Goal: Task Accomplishment & Management: Complete application form

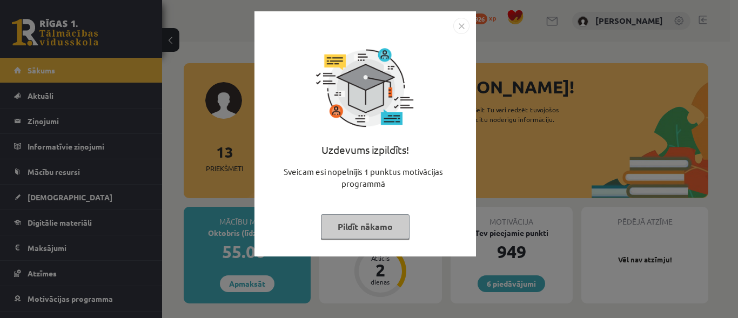
click at [390, 228] on button "Pildīt nākamo" at bounding box center [365, 227] width 89 height 25
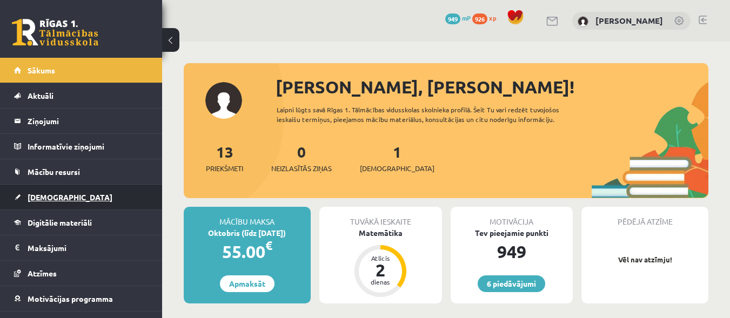
click at [66, 193] on link "[DEMOGRAPHIC_DATA]" at bounding box center [81, 197] width 135 height 25
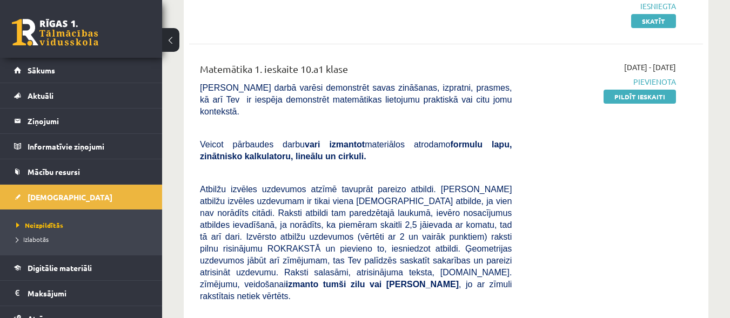
scroll to position [260, 0]
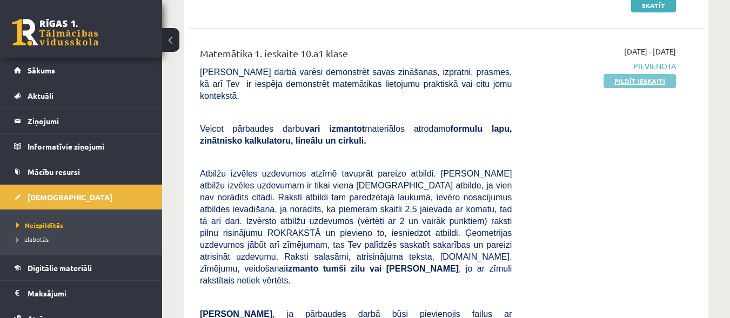
click at [655, 77] on link "Pildīt ieskaiti" at bounding box center [640, 81] width 72 height 14
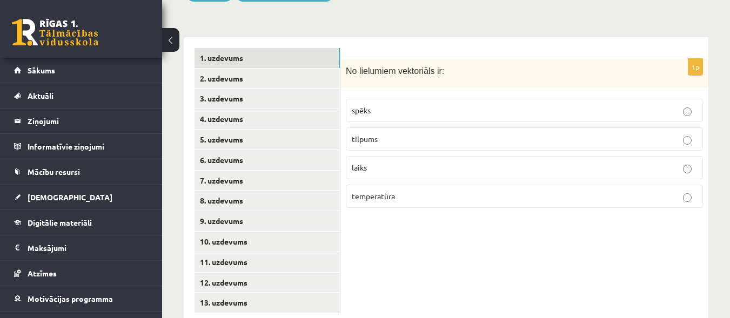
scroll to position [471, 0]
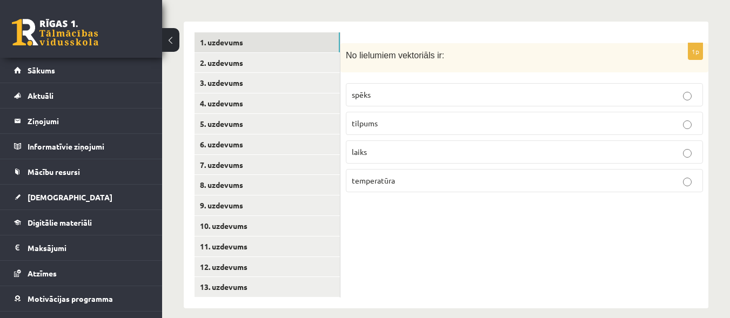
click at [537, 89] on p "spēks" at bounding box center [524, 94] width 345 height 11
click at [285, 53] on link "2. uzdevums" at bounding box center [267, 63] width 145 height 20
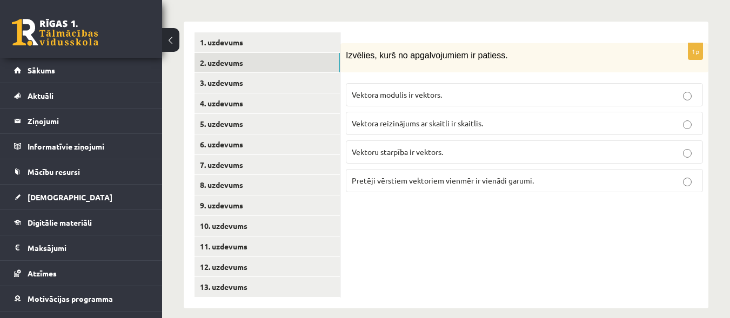
click at [519, 146] on p "Vektoru starpība ir vektors." at bounding box center [524, 151] width 345 height 11
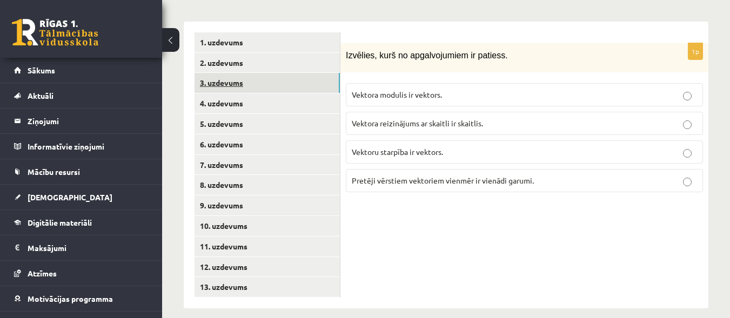
click at [309, 73] on link "3. uzdevums" at bounding box center [267, 83] width 145 height 20
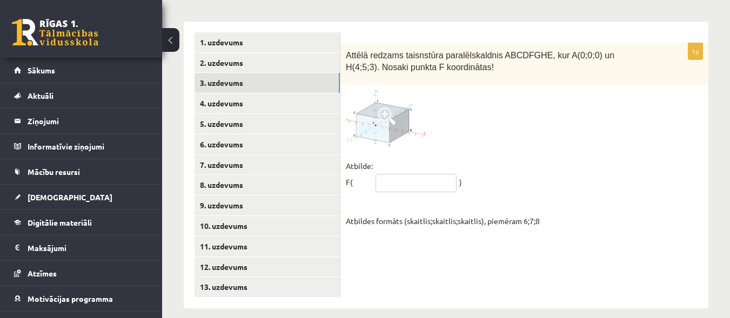
click at [435, 175] on input "text" at bounding box center [416, 183] width 81 height 18
type input "*****"
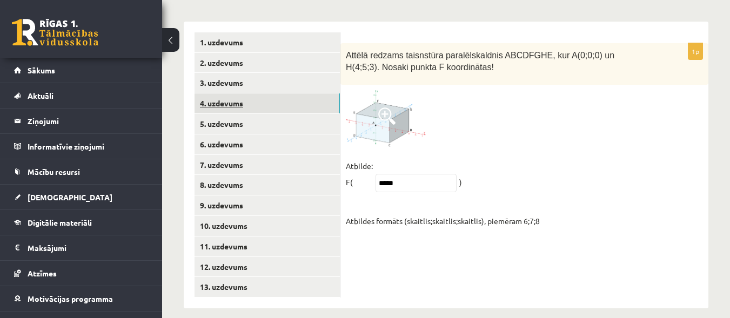
click at [320, 96] on link "4. uzdevums" at bounding box center [267, 104] width 145 height 20
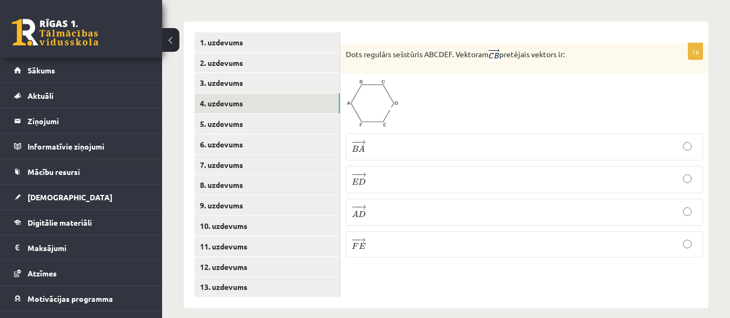
click at [466, 237] on p "− − → F E F E →" at bounding box center [524, 244] width 345 height 15
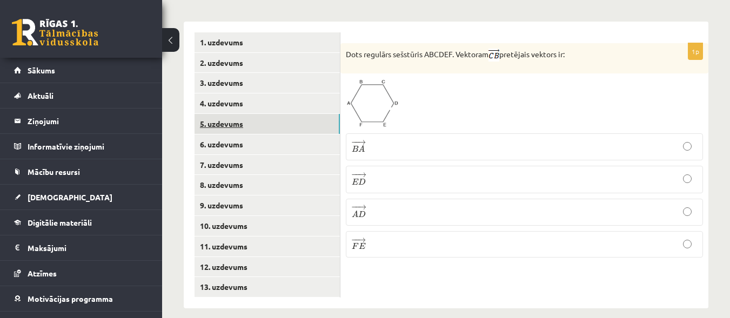
click at [329, 114] on link "5. uzdevums" at bounding box center [267, 124] width 145 height 20
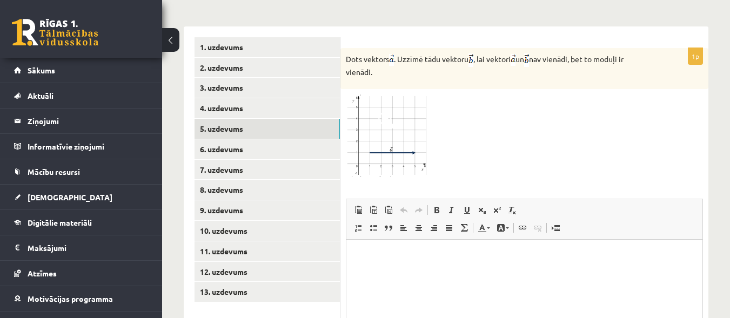
scroll to position [468, 0]
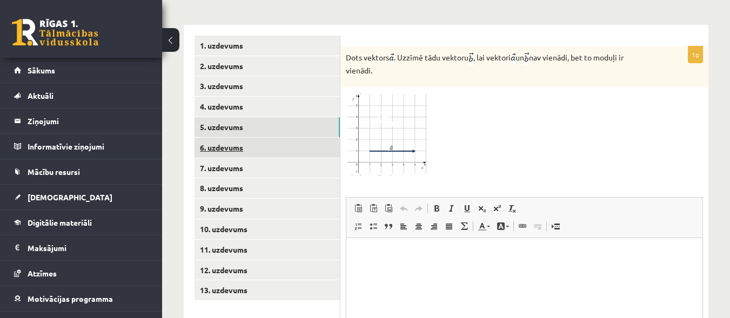
click at [330, 138] on link "6. uzdevums" at bounding box center [267, 148] width 145 height 20
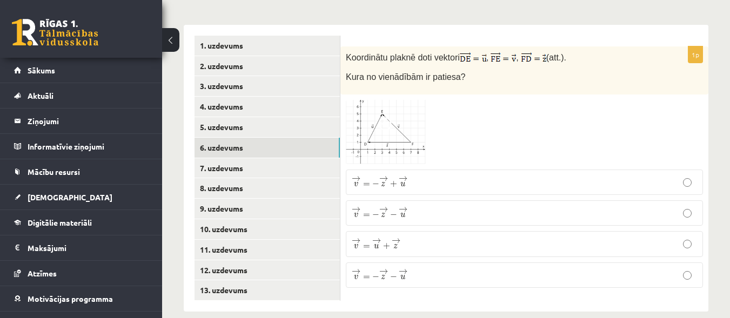
click at [445, 237] on p "→ v = → u + → z v → = u → + z →" at bounding box center [524, 244] width 345 height 14
click at [302, 158] on link "7. uzdevums" at bounding box center [267, 168] width 145 height 20
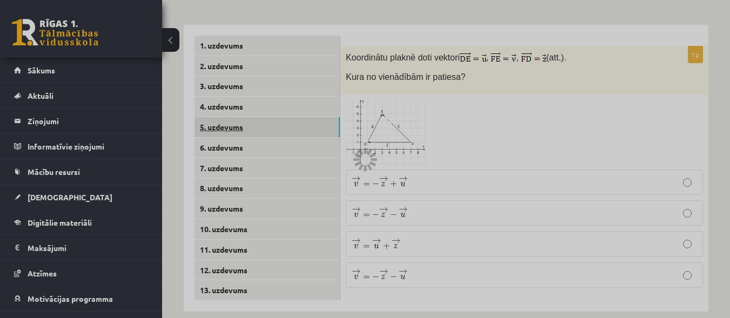
click at [289, 115] on div at bounding box center [365, 159] width 730 height 318
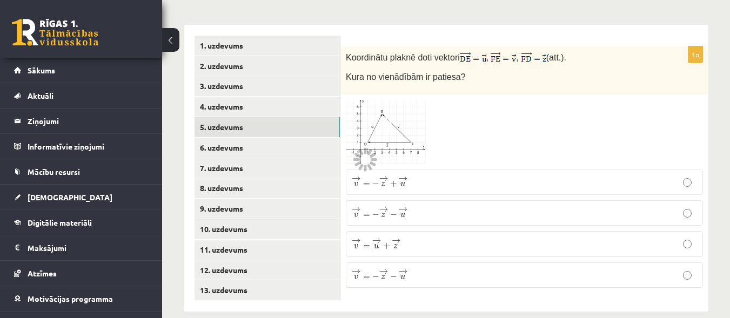
click at [488, 139] on div at bounding box center [524, 132] width 357 height 65
click at [302, 121] on link "5. uzdevums" at bounding box center [267, 127] width 145 height 20
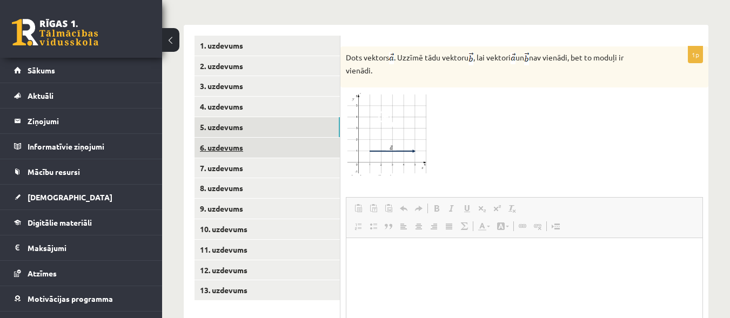
scroll to position [0, 0]
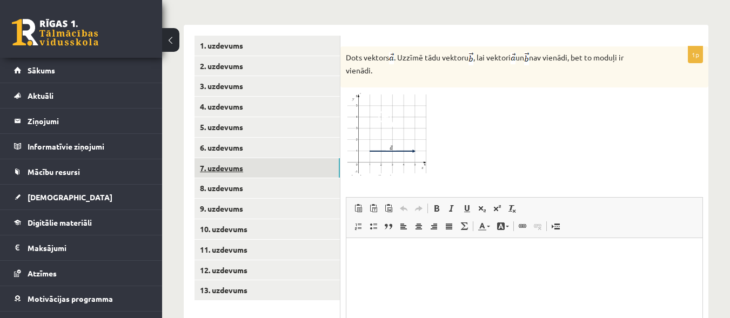
click at [319, 158] on link "7. uzdevums" at bounding box center [267, 168] width 145 height 20
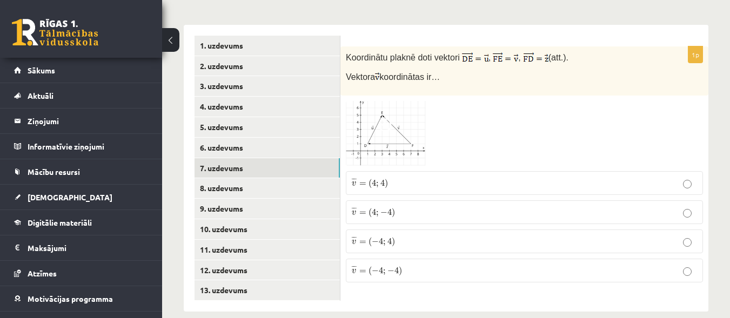
click at [409, 101] on img at bounding box center [386, 133] width 81 height 65
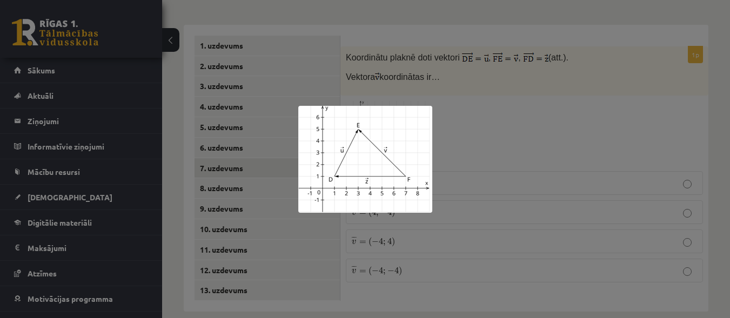
click at [477, 135] on div at bounding box center [365, 159] width 730 height 318
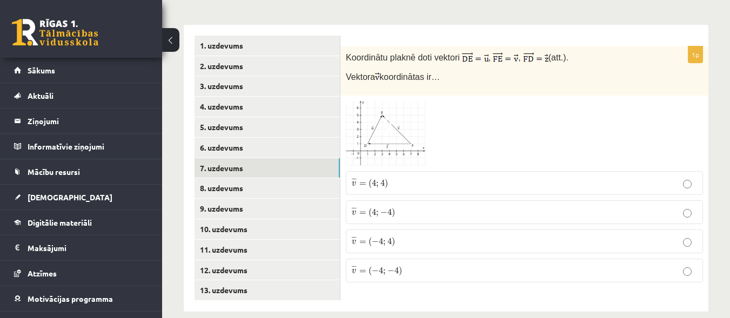
click at [455, 235] on label "¯ ¯ ¯ v = ( − 4 ; 4 ) v ¯ = ( − 4 ; 4 )" at bounding box center [524, 242] width 357 height 24
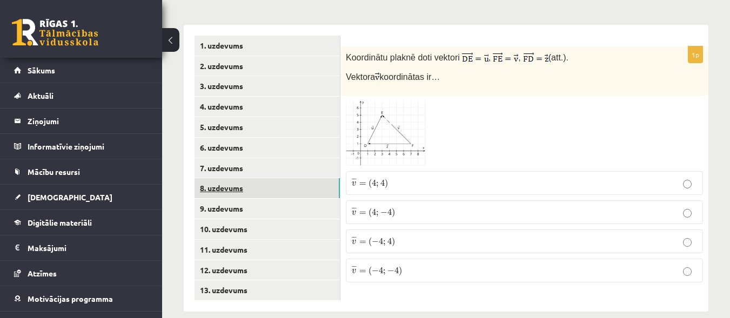
click at [320, 178] on link "8. uzdevums" at bounding box center [267, 188] width 145 height 20
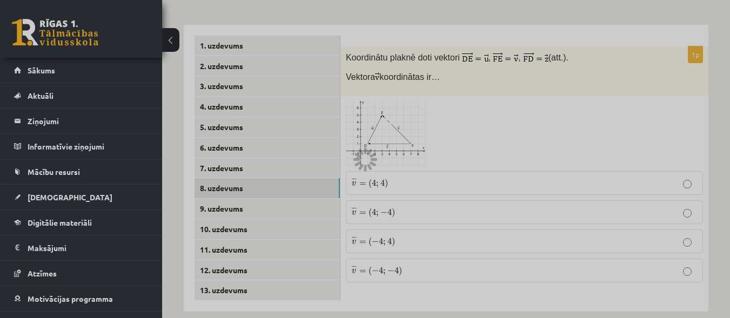
click at [510, 102] on div at bounding box center [365, 159] width 730 height 318
click at [292, 198] on div at bounding box center [365, 159] width 730 height 318
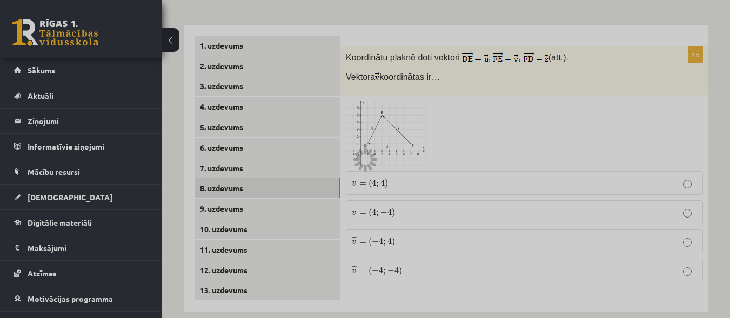
click at [292, 198] on div at bounding box center [365, 159] width 730 height 318
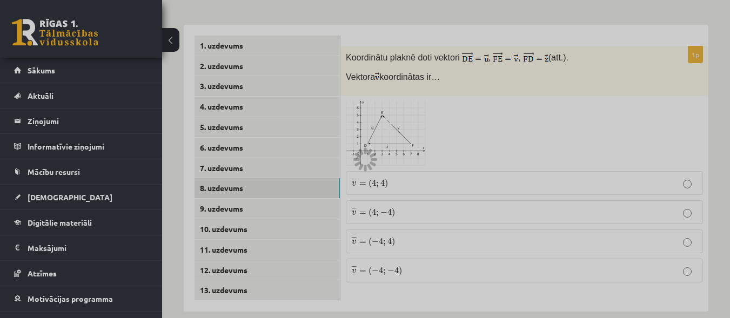
click at [292, 198] on div at bounding box center [365, 159] width 730 height 318
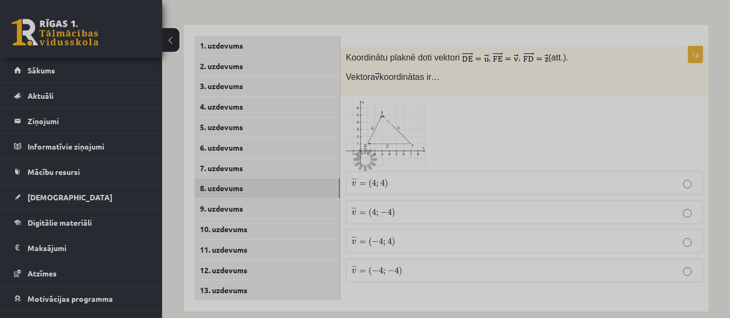
click at [292, 198] on div at bounding box center [365, 159] width 730 height 318
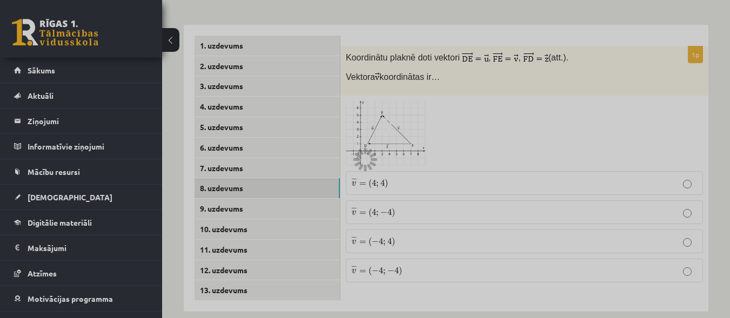
click at [292, 198] on div at bounding box center [365, 159] width 730 height 318
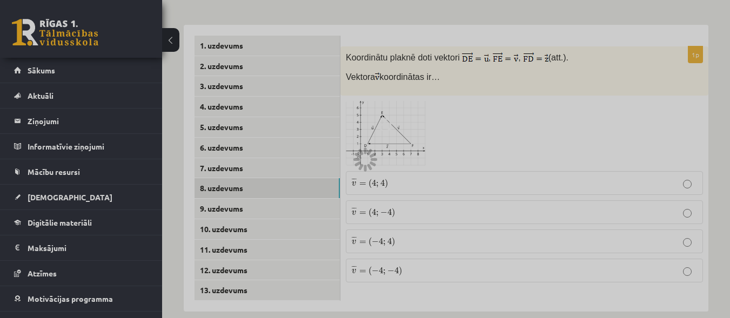
click at [292, 198] on div at bounding box center [365, 159] width 730 height 318
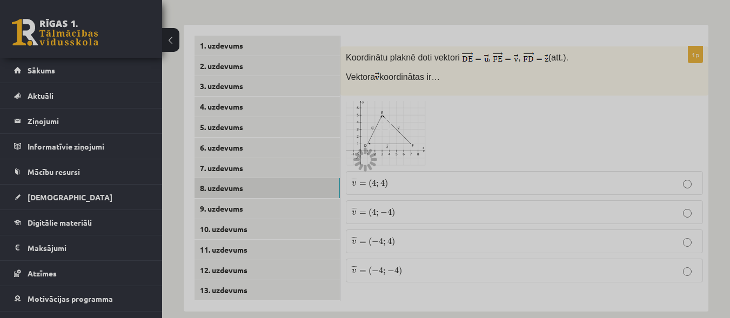
click at [292, 198] on div at bounding box center [365, 159] width 730 height 318
click at [301, 174] on div at bounding box center [365, 159] width 730 height 318
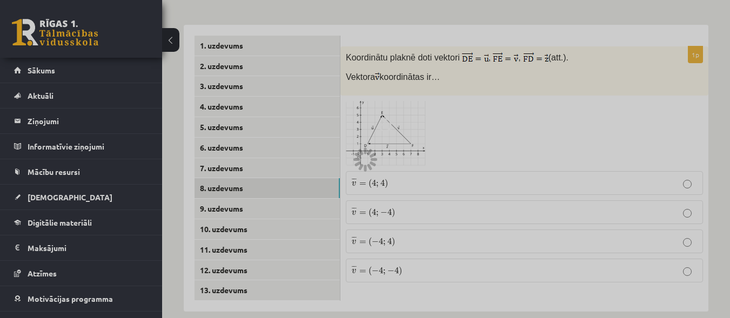
click at [301, 174] on div at bounding box center [365, 159] width 730 height 318
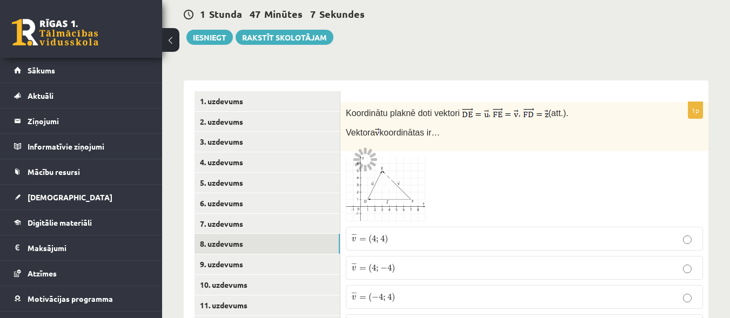
scroll to position [421, 0]
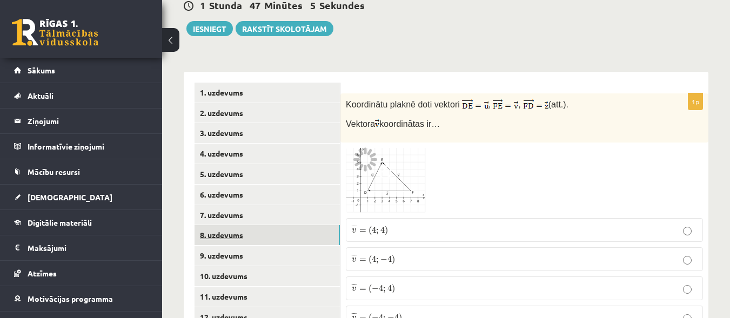
click at [326, 227] on link "8. uzdevums" at bounding box center [267, 235] width 145 height 20
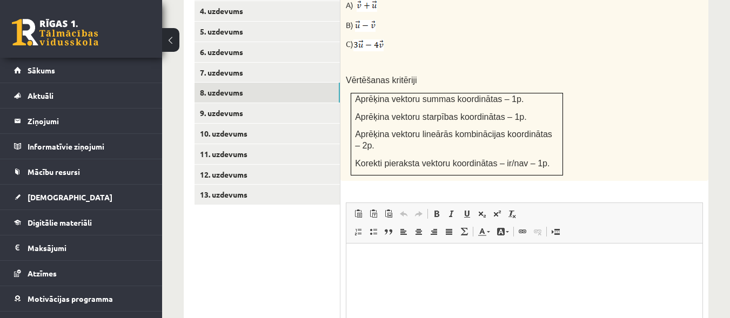
scroll to position [585, 0]
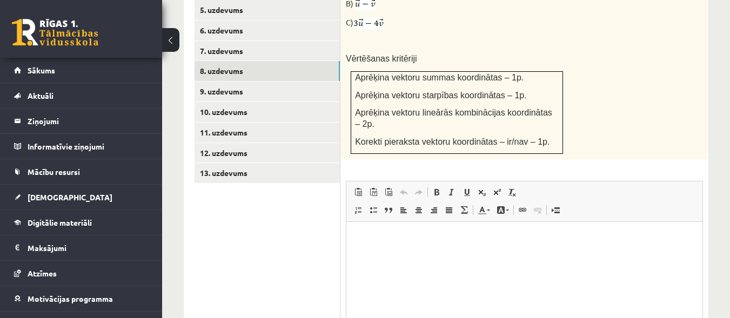
click at [431, 237] on p "Bagātinātā teksta redaktors, wiswyg-editor-user-answer-47433779977980" at bounding box center [524, 238] width 335 height 11
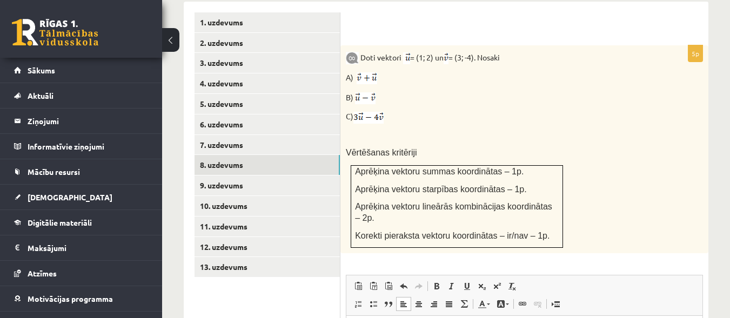
scroll to position [470, 0]
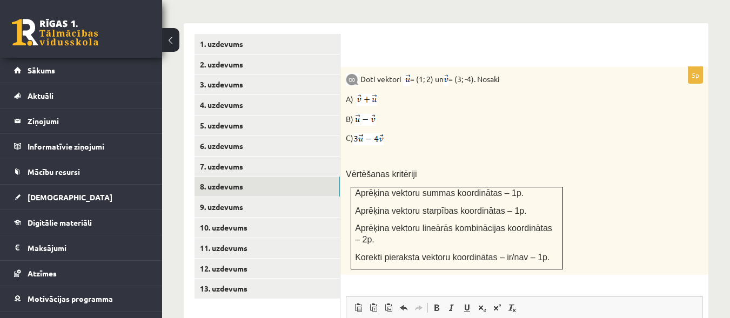
click at [369, 94] on img at bounding box center [367, 100] width 21 height 12
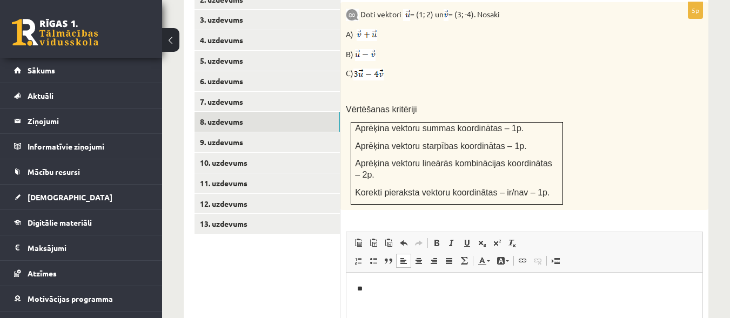
scroll to position [537, 0]
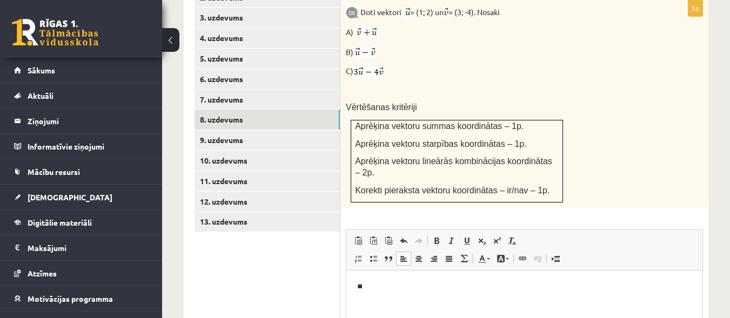
click at [383, 288] on p "**" at bounding box center [524, 287] width 335 height 11
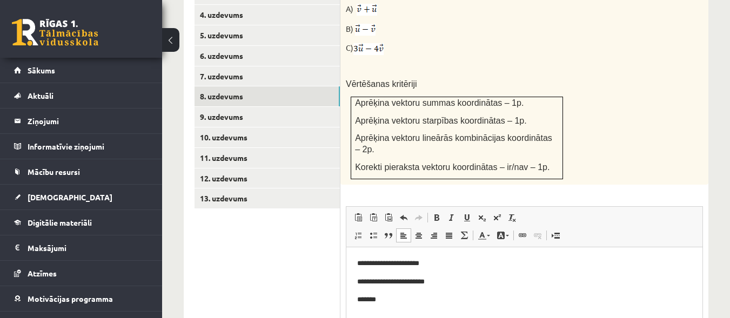
scroll to position [562, 0]
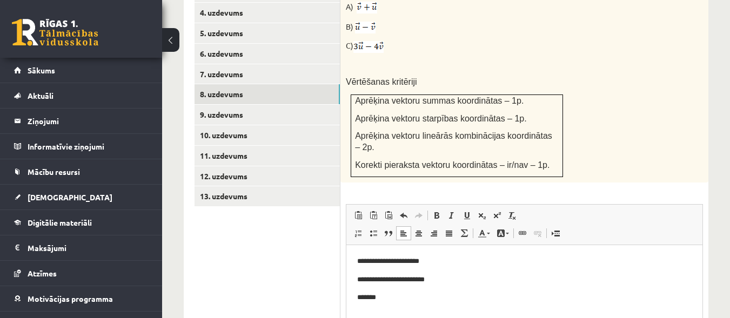
click at [417, 301] on p "*******" at bounding box center [524, 297] width 335 height 11
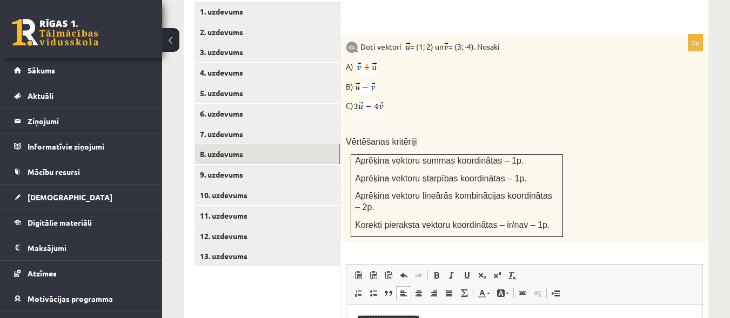
scroll to position [526, 0]
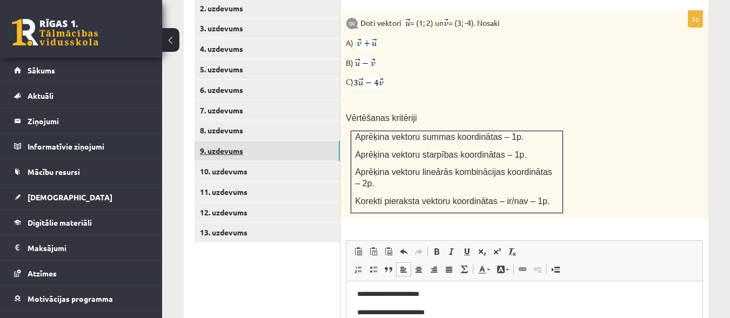
click at [325, 141] on link "9. uzdevums" at bounding box center [267, 151] width 145 height 20
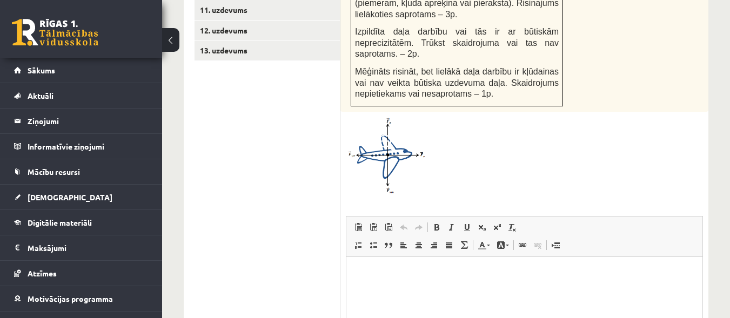
scroll to position [691, 0]
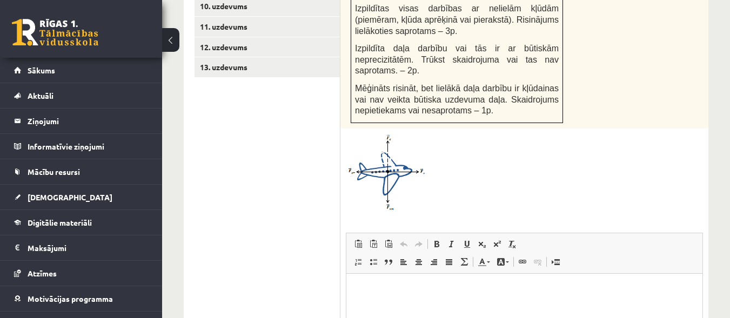
click at [398, 152] on img at bounding box center [386, 172] width 81 height 77
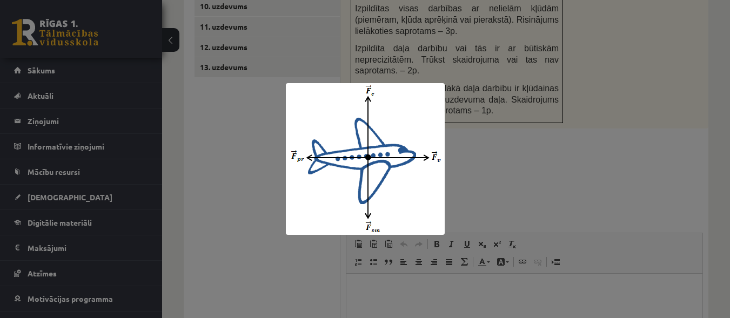
click at [633, 123] on div at bounding box center [365, 159] width 730 height 318
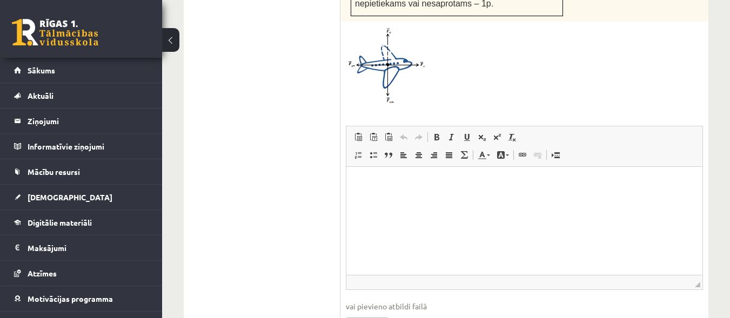
scroll to position [792, 0]
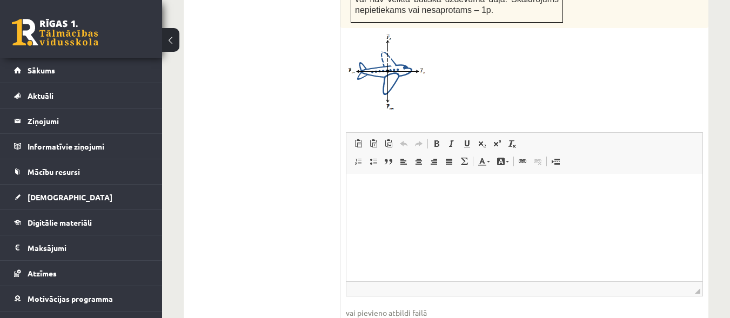
click at [388, 56] on img at bounding box center [386, 72] width 81 height 77
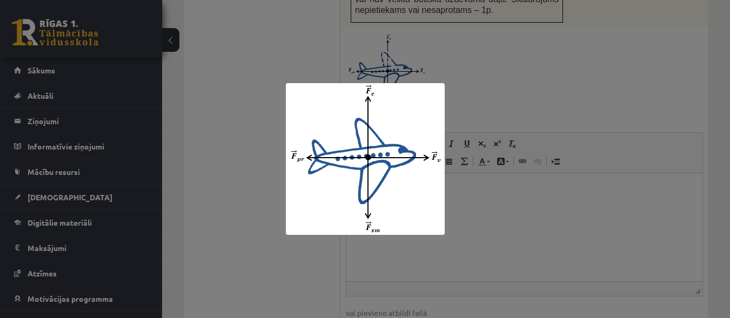
click at [491, 190] on div at bounding box center [365, 159] width 730 height 318
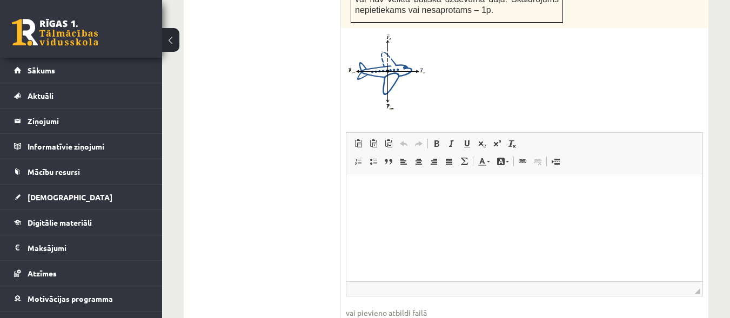
click at [396, 204] on html at bounding box center [524, 189] width 356 height 33
click at [378, 75] on img at bounding box center [386, 72] width 81 height 77
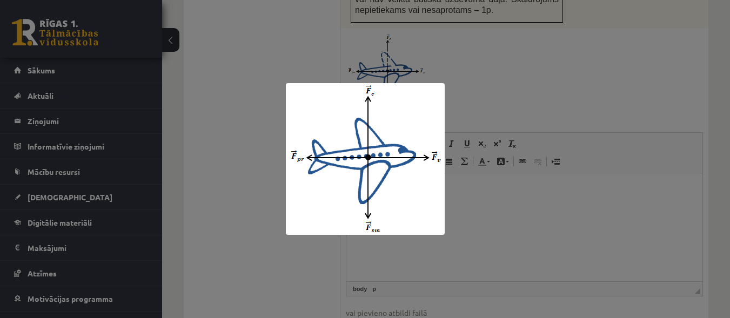
click at [520, 227] on div at bounding box center [365, 159] width 730 height 318
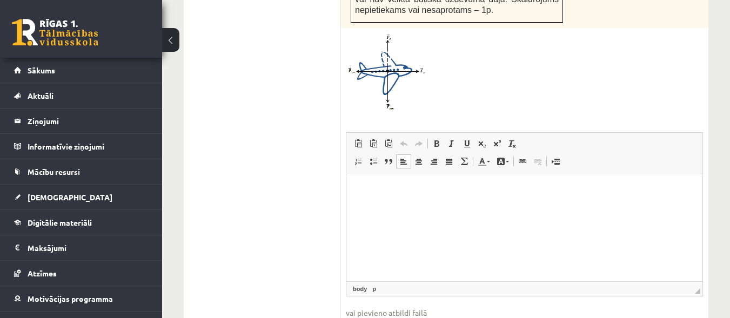
click at [380, 202] on html at bounding box center [524, 189] width 356 height 33
click at [375, 189] on p "**********" at bounding box center [524, 189] width 335 height 11
click at [373, 212] on p "**" at bounding box center [524, 208] width 335 height 11
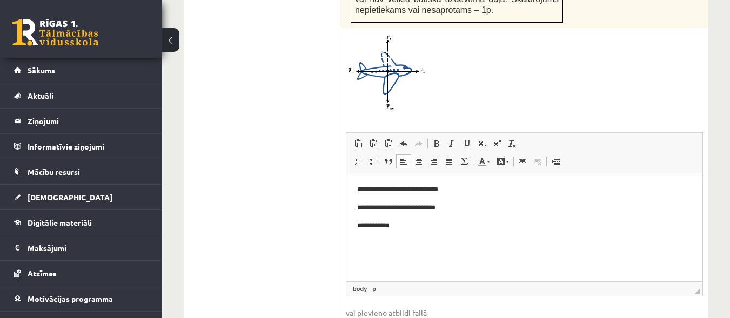
click at [378, 225] on p "**********" at bounding box center [524, 226] width 335 height 11
click at [382, 224] on p "**********" at bounding box center [524, 226] width 335 height 11
click at [403, 223] on p "**********" at bounding box center [524, 226] width 335 height 11
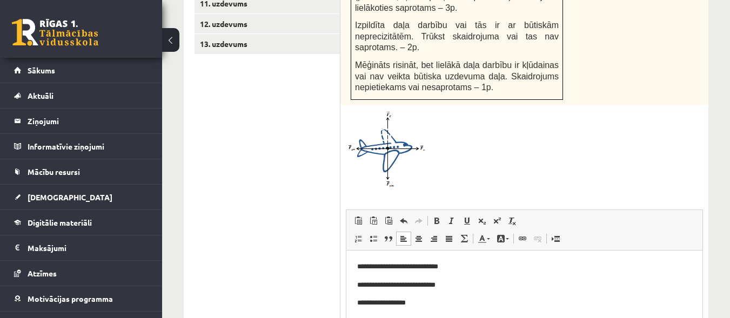
scroll to position [785, 0]
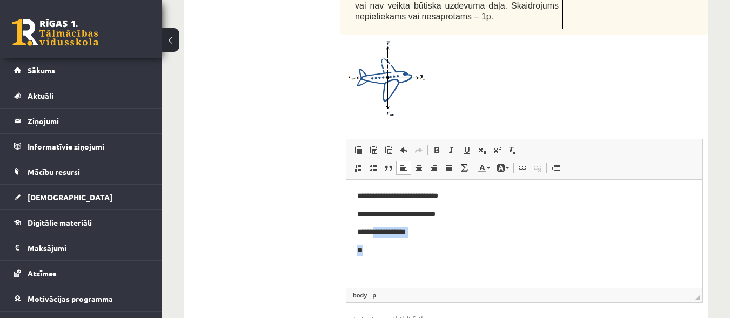
drag, startPoint x: 390, startPoint y: 244, endPoint x: 371, endPoint y: 203, distance: 45.0
click at [374, 211] on body "**********" at bounding box center [524, 224] width 335 height 66
drag, startPoint x: 367, startPoint y: 193, endPoint x: 376, endPoint y: 206, distance: 15.9
click at [372, 204] on body "**********" at bounding box center [524, 224] width 335 height 66
click at [377, 252] on p "**" at bounding box center [524, 250] width 335 height 11
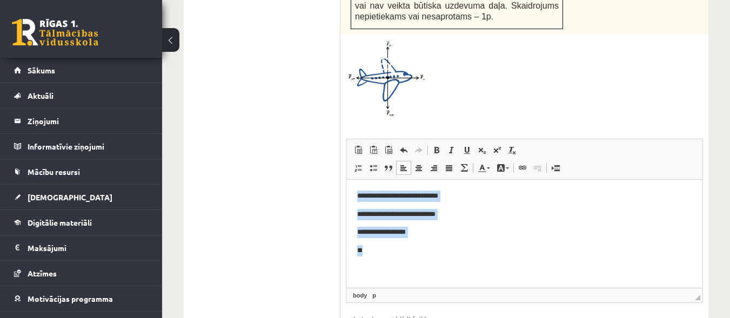
drag, startPoint x: 377, startPoint y: 252, endPoint x: 341, endPoint y: 194, distance: 68.2
click at [346, 194] on html "**********" at bounding box center [524, 224] width 356 height 88
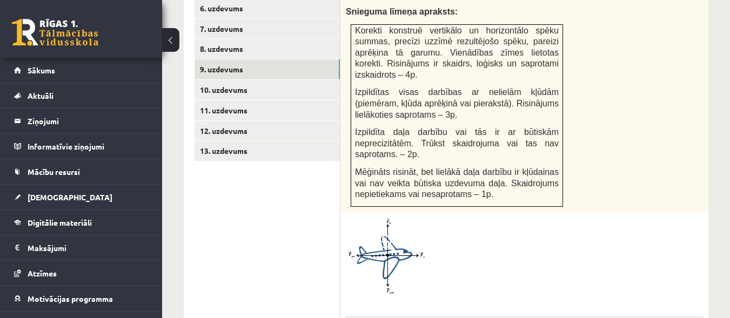
scroll to position [572, 0]
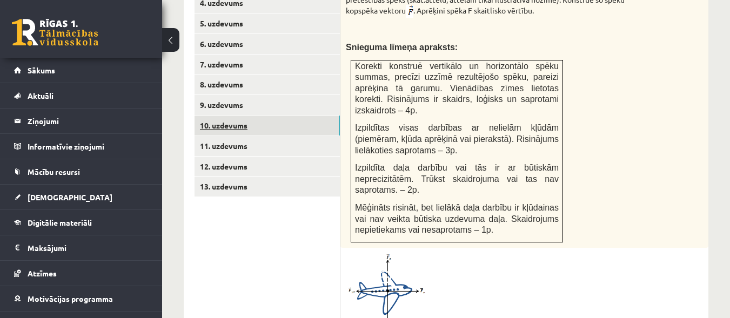
click at [295, 116] on link "10. uzdevums" at bounding box center [267, 126] width 145 height 20
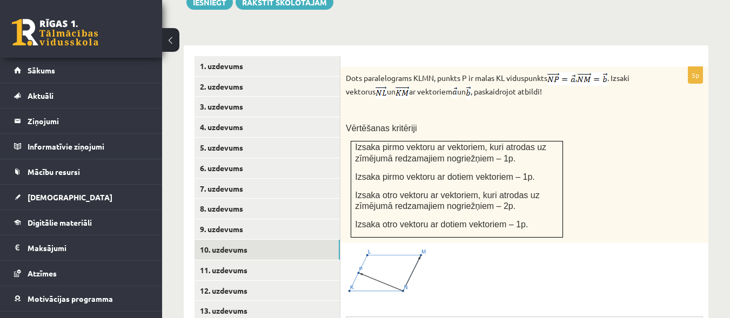
scroll to position [450, 0]
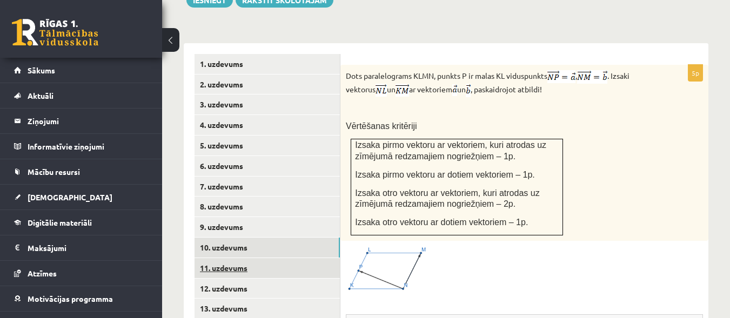
click at [295, 258] on link "11. uzdevums" at bounding box center [267, 268] width 145 height 20
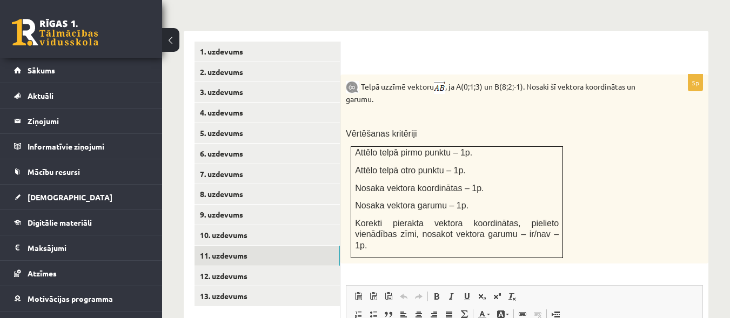
scroll to position [465, 0]
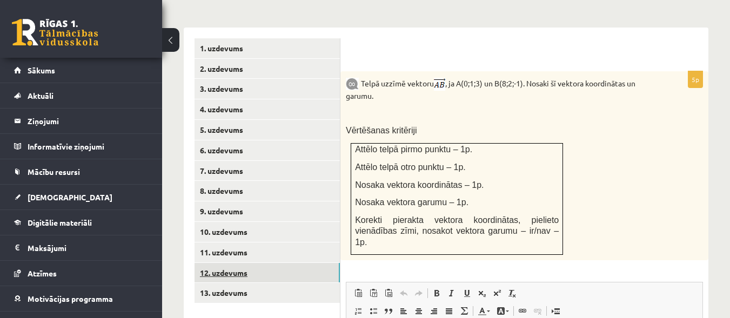
click at [302, 266] on link "12. uzdevums" at bounding box center [267, 273] width 145 height 20
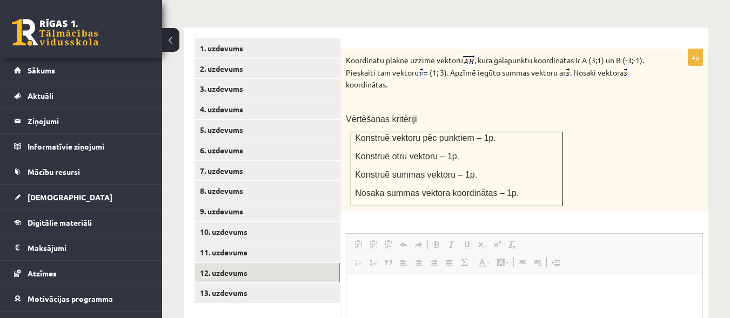
scroll to position [0, 0]
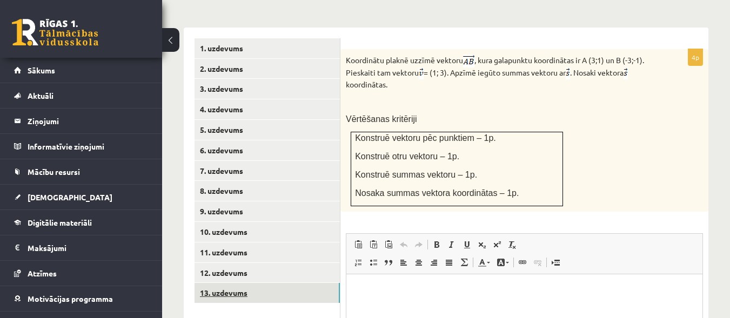
click at [310, 283] on link "13. uzdevums" at bounding box center [267, 293] width 145 height 20
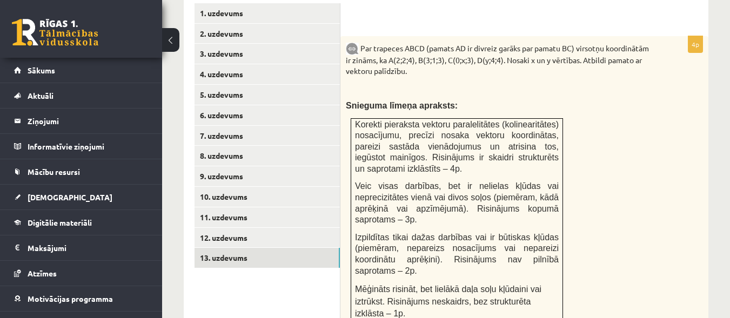
scroll to position [503, 0]
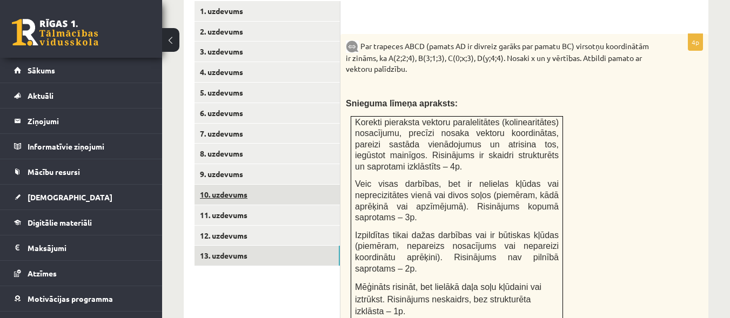
click at [261, 185] on link "10. uzdevums" at bounding box center [267, 195] width 145 height 20
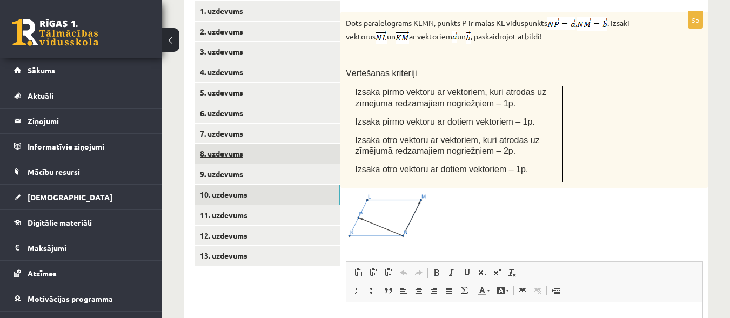
scroll to position [0, 0]
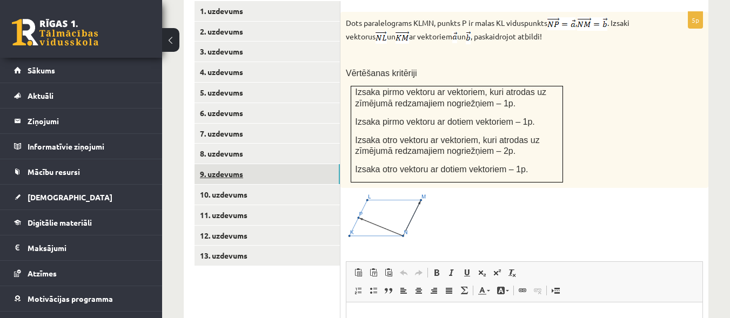
click at [288, 164] on link "9. uzdevums" at bounding box center [267, 174] width 145 height 20
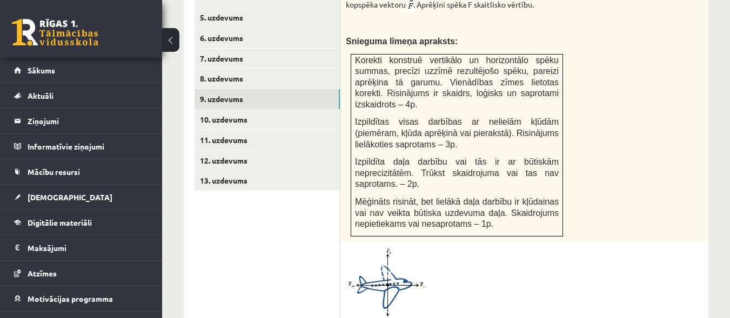
scroll to position [584, 0]
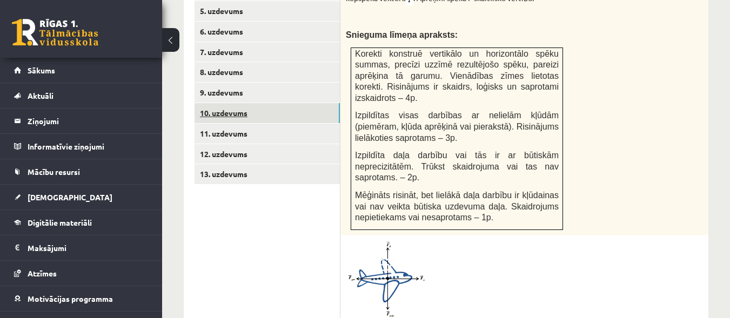
click at [320, 103] on link "10. uzdevums" at bounding box center [267, 113] width 145 height 20
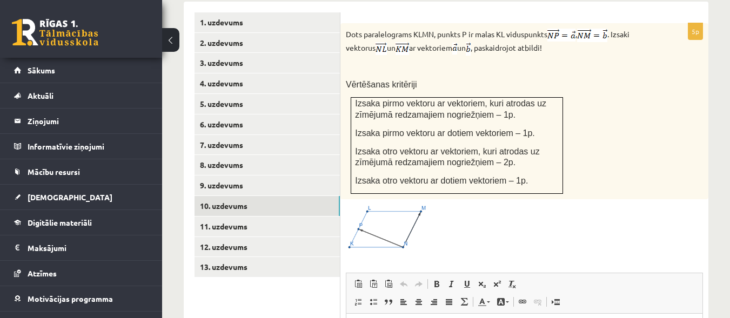
scroll to position [486, 0]
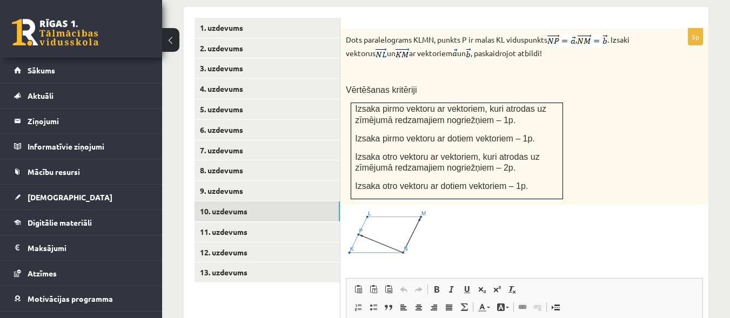
click at [480, 210] on div at bounding box center [524, 233] width 357 height 46
click at [300, 222] on link "11. uzdevums" at bounding box center [267, 232] width 145 height 20
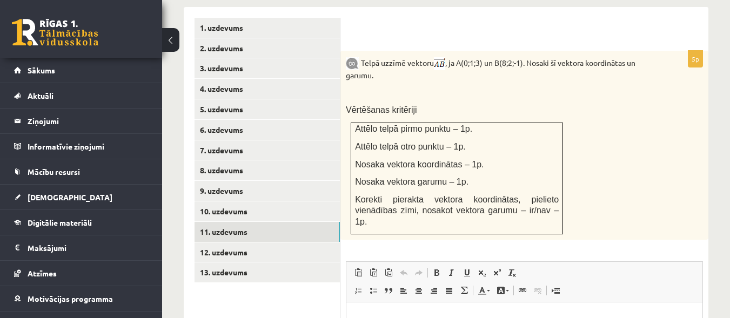
scroll to position [0, 0]
click at [316, 202] on link "10. uzdevums" at bounding box center [267, 212] width 145 height 20
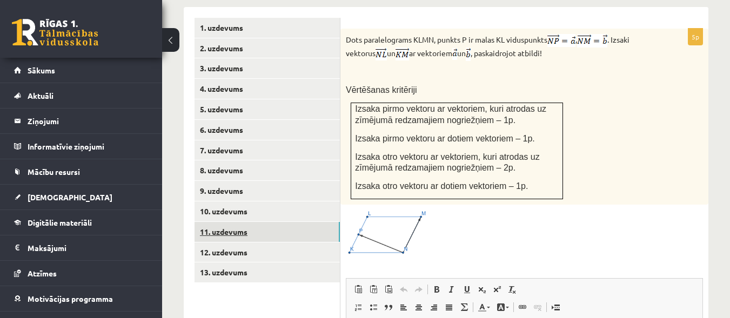
click at [321, 222] on link "11. uzdevums" at bounding box center [267, 232] width 145 height 20
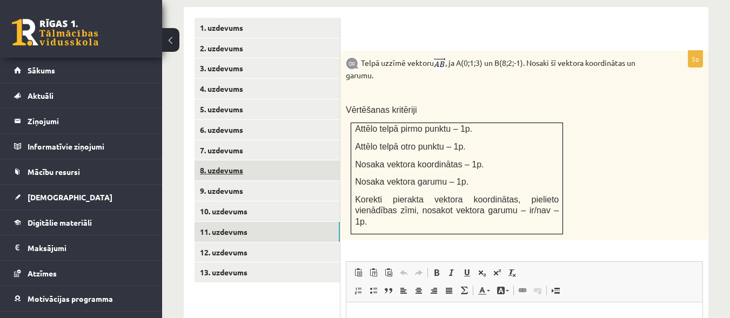
click at [252, 166] on link "8. uzdevums" at bounding box center [267, 171] width 145 height 20
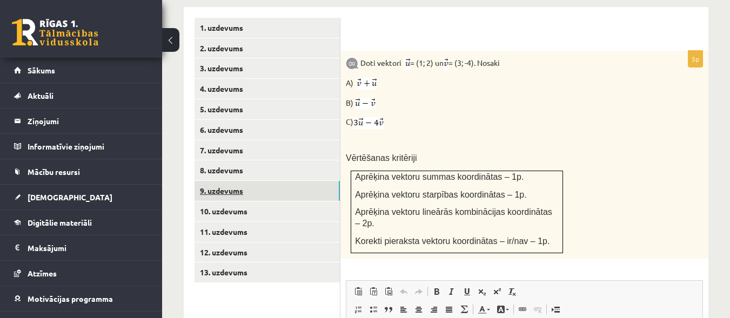
click at [252, 181] on link "9. uzdevums" at bounding box center [267, 191] width 145 height 20
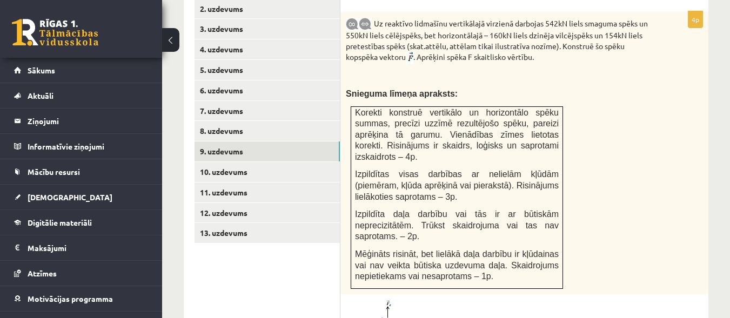
scroll to position [521, 0]
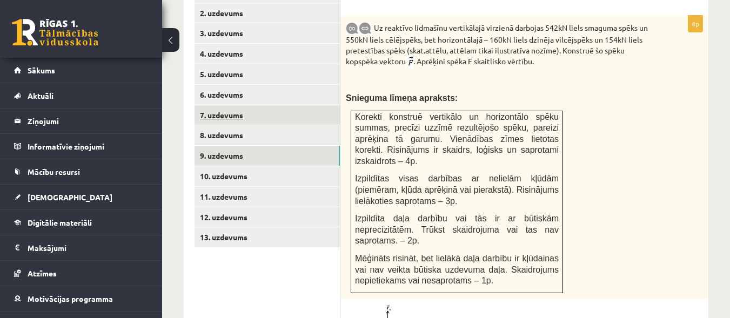
click at [296, 106] on link "7. uzdevums" at bounding box center [267, 115] width 145 height 20
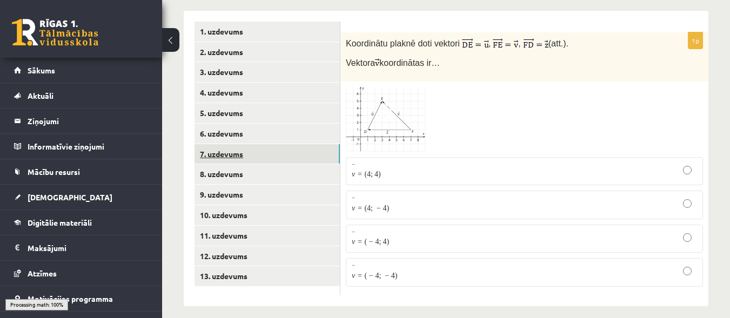
scroll to position [472, 0]
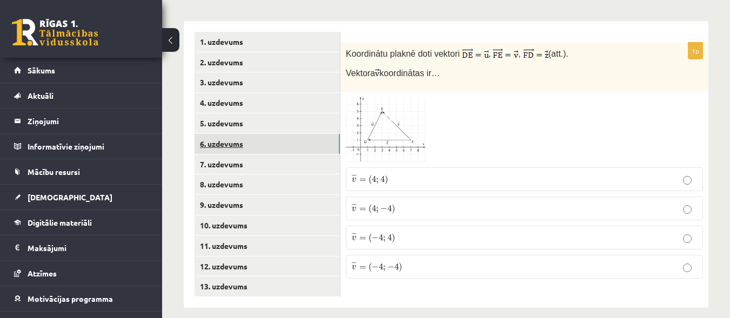
click at [287, 139] on link "6. uzdevums" at bounding box center [267, 144] width 145 height 20
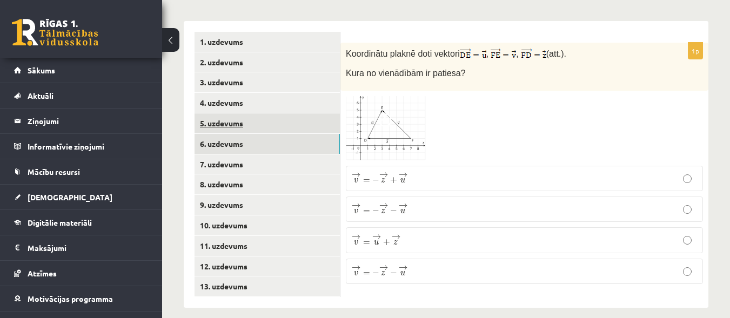
click at [291, 113] on link "5. uzdevums" at bounding box center [267, 123] width 145 height 20
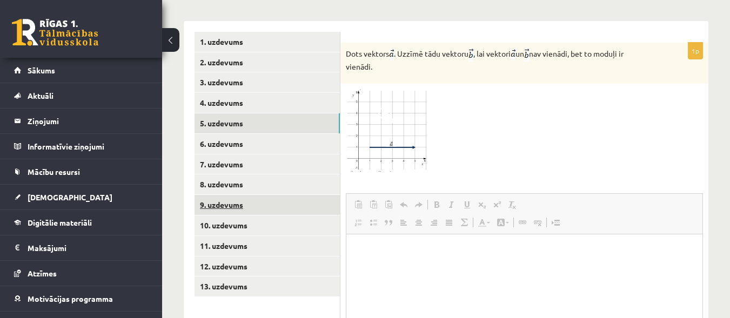
scroll to position [0, 0]
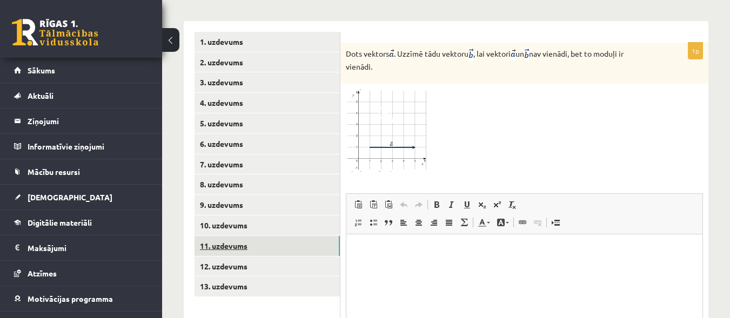
click at [265, 236] on link "11. uzdevums" at bounding box center [267, 246] width 145 height 20
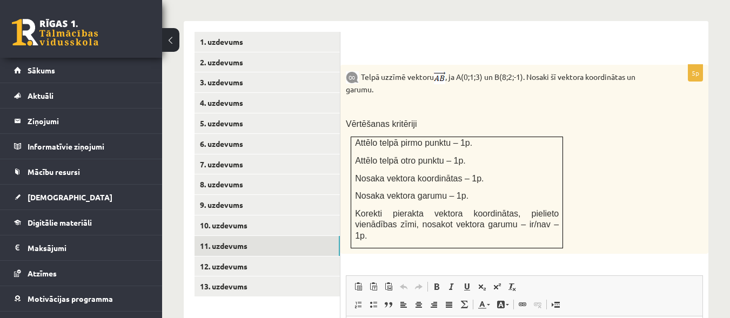
drag, startPoint x: 265, startPoint y: 233, endPoint x: 498, endPoint y: 175, distance: 240.8
click at [498, 175] on td "Attēlo telpā pirmo punktu – 1p. Attēlo telpā otro punktu – 1p. Nosaka vektora k…" at bounding box center [457, 192] width 212 height 111
click at [291, 257] on link "12. uzdevums" at bounding box center [267, 267] width 145 height 20
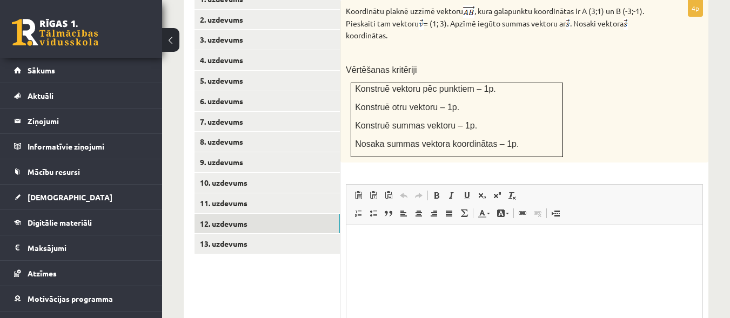
scroll to position [516, 0]
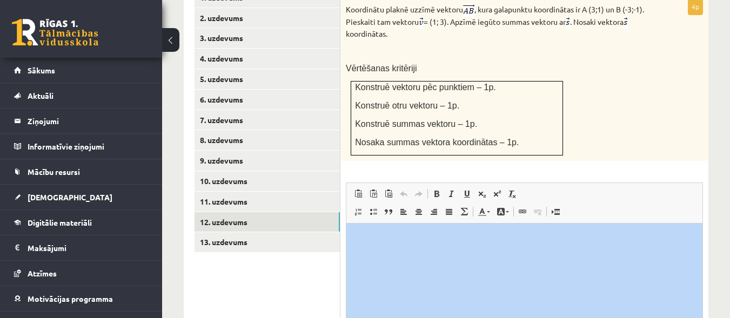
drag, startPoint x: 729, startPoint y: 215, endPoint x: 729, endPoint y: 209, distance: 5.9
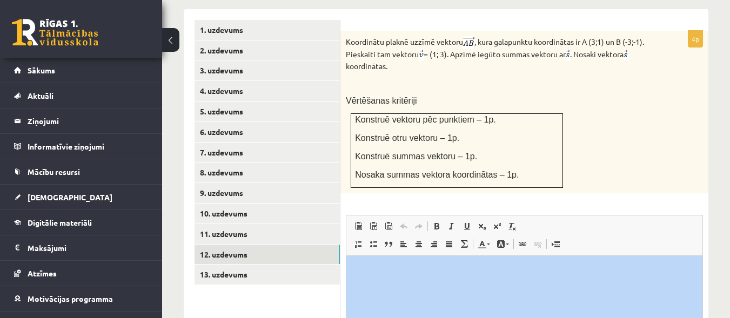
scroll to position [479, 0]
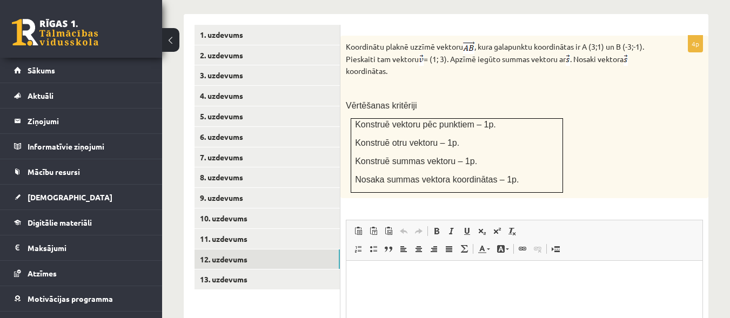
click at [697, 184] on div "Koordinātu plaknē uzzīmē vektoru , kura galapunktu koordinātas ir A (3;1) un B …" at bounding box center [524, 117] width 368 height 163
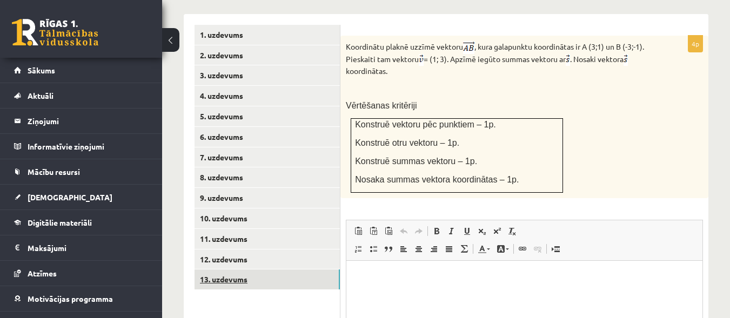
click at [284, 270] on link "13. uzdevums" at bounding box center [267, 280] width 145 height 20
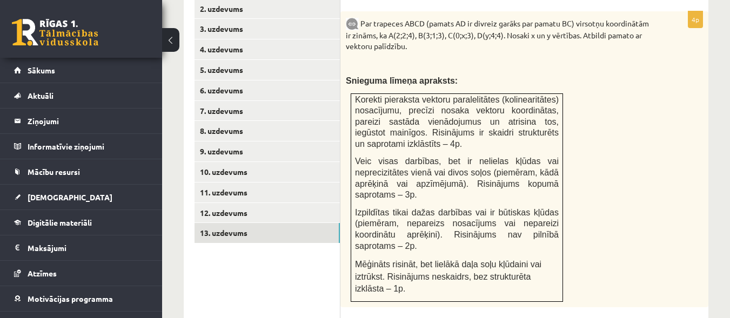
scroll to position [498, 0]
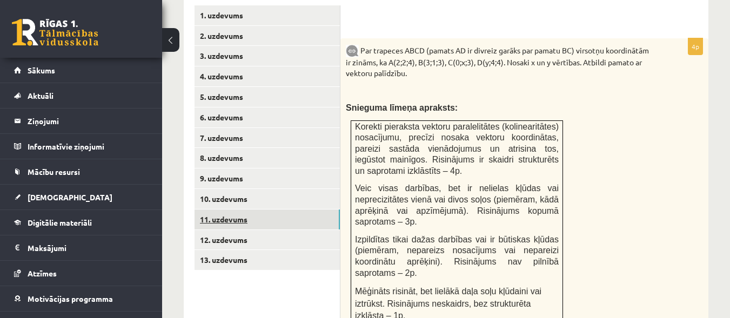
click at [244, 211] on link "11. uzdevums" at bounding box center [267, 220] width 145 height 20
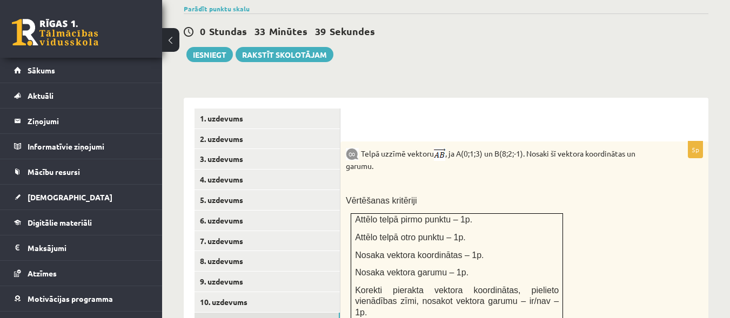
scroll to position [397, 0]
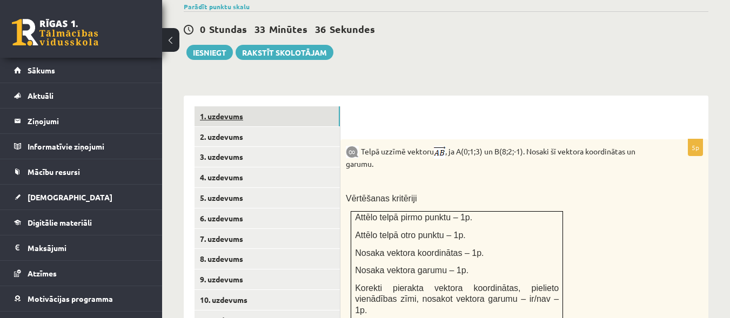
click at [289, 112] on link "1. uzdevums" at bounding box center [267, 116] width 145 height 20
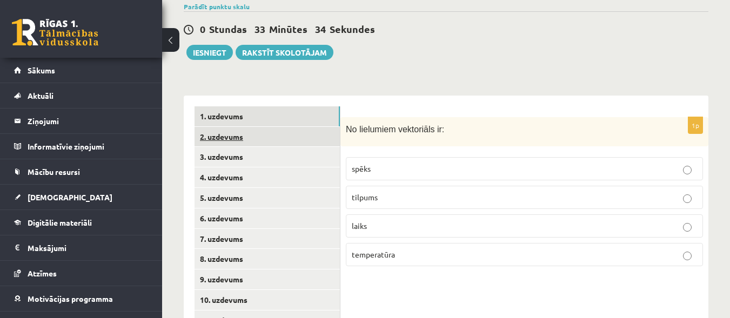
click at [290, 128] on link "2. uzdevums" at bounding box center [267, 137] width 145 height 20
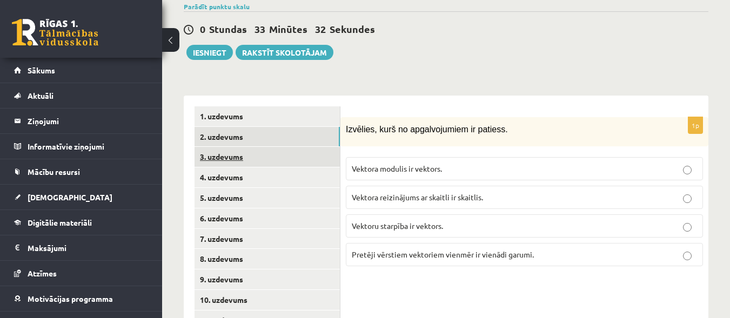
click at [287, 147] on link "3. uzdevums" at bounding box center [267, 157] width 145 height 20
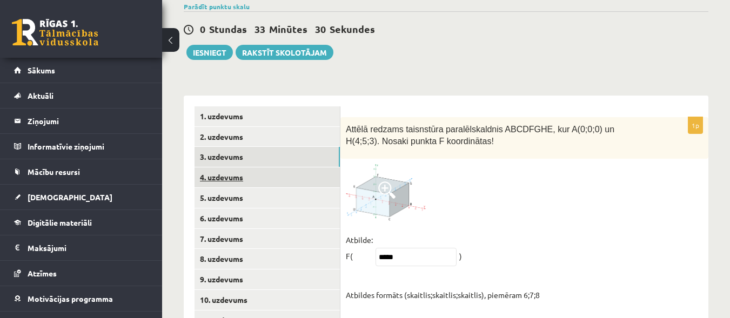
click at [285, 168] on link "4. uzdevums" at bounding box center [267, 178] width 145 height 20
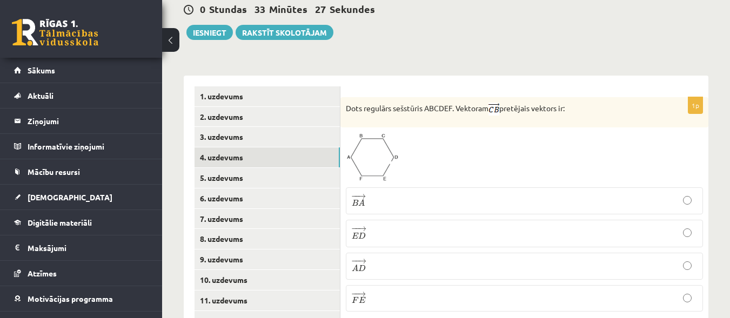
scroll to position [437, 0]
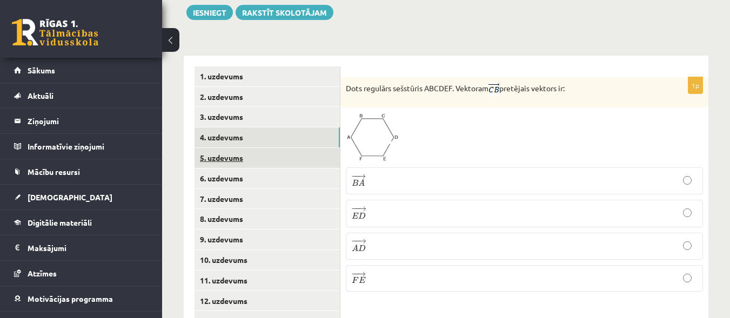
click at [305, 148] on link "5. uzdevums" at bounding box center [267, 158] width 145 height 20
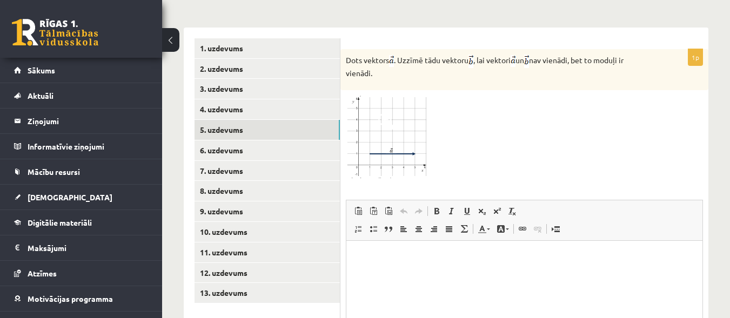
scroll to position [533, 0]
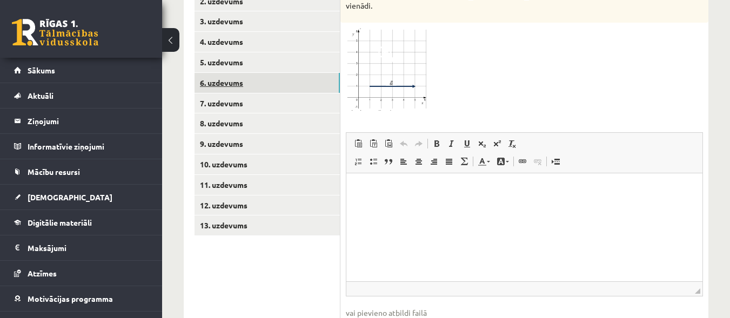
click at [289, 73] on link "6. uzdevums" at bounding box center [267, 83] width 145 height 20
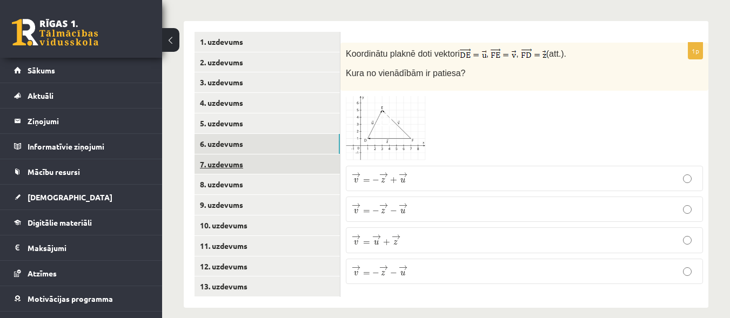
click at [261, 155] on link "7. uzdevums" at bounding box center [267, 165] width 145 height 20
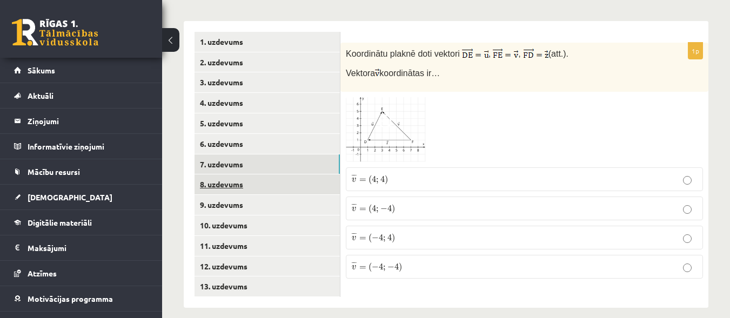
click at [261, 175] on link "8. uzdevums" at bounding box center [267, 185] width 145 height 20
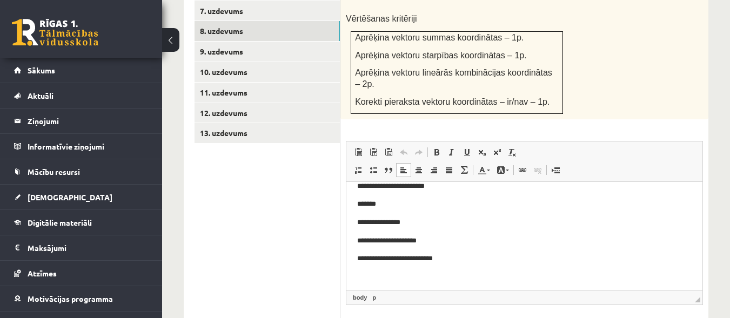
scroll to position [35, 0]
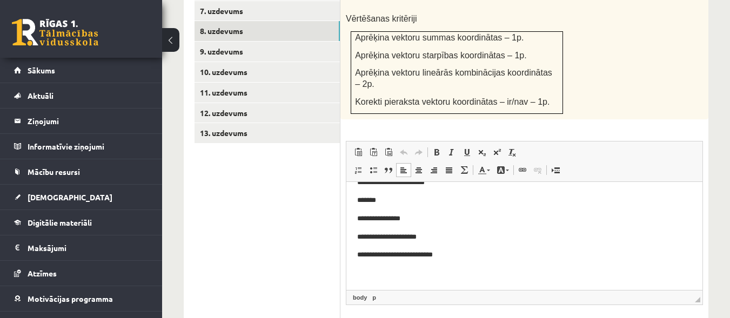
click at [489, 256] on p "**********" at bounding box center [520, 255] width 326 height 11
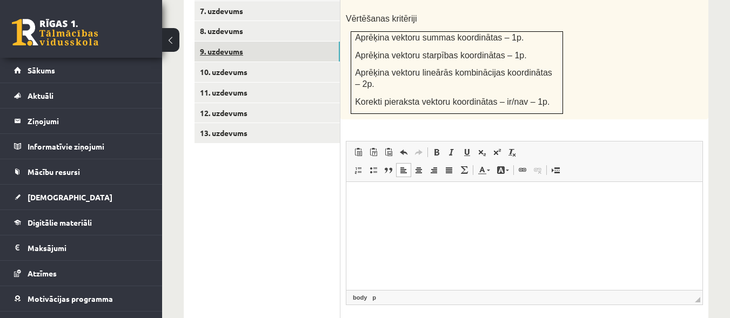
click at [314, 42] on link "9. uzdevums" at bounding box center [267, 52] width 145 height 20
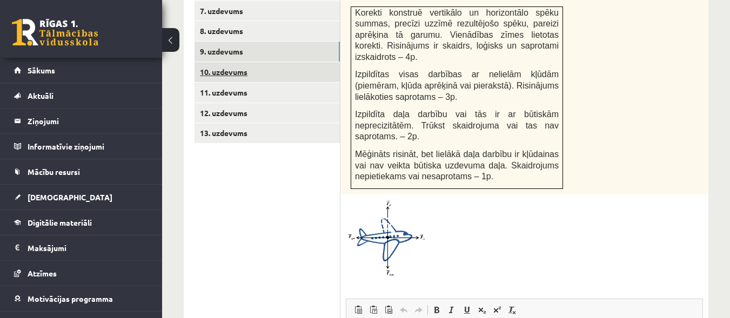
click at [305, 62] on link "10. uzdevums" at bounding box center [267, 72] width 145 height 20
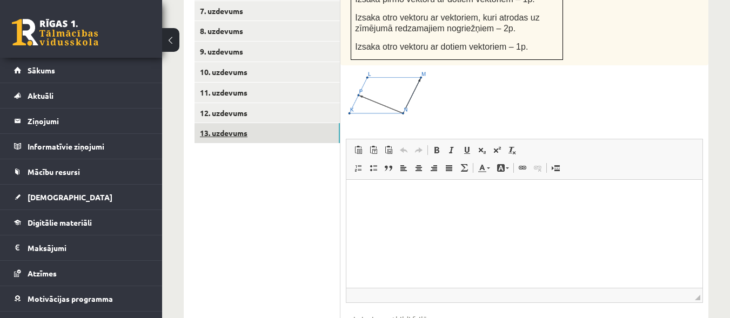
click at [290, 125] on link "13. uzdevums" at bounding box center [267, 133] width 145 height 20
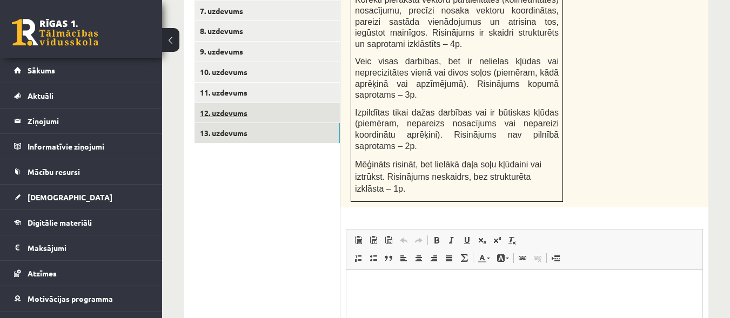
click at [291, 103] on link "12. uzdevums" at bounding box center [267, 113] width 145 height 20
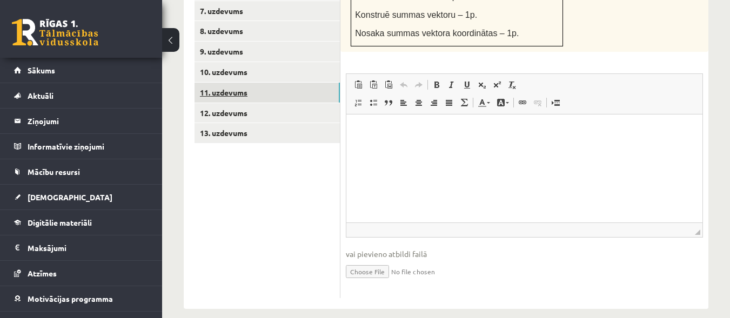
click at [288, 83] on link "11. uzdevums" at bounding box center [267, 93] width 145 height 20
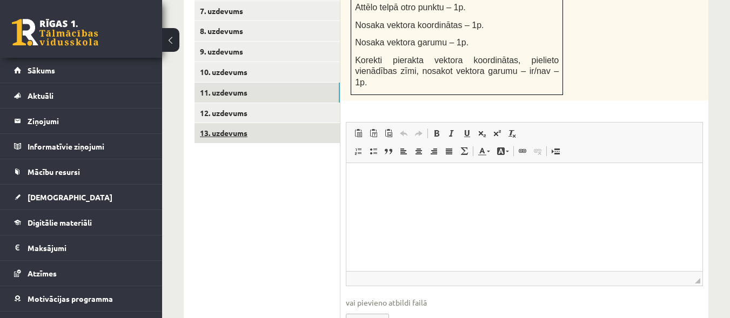
click at [212, 128] on link "13. uzdevums" at bounding box center [267, 133] width 145 height 20
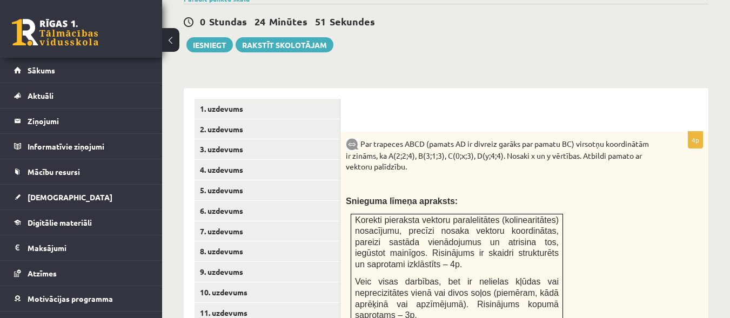
scroll to position [401, 0]
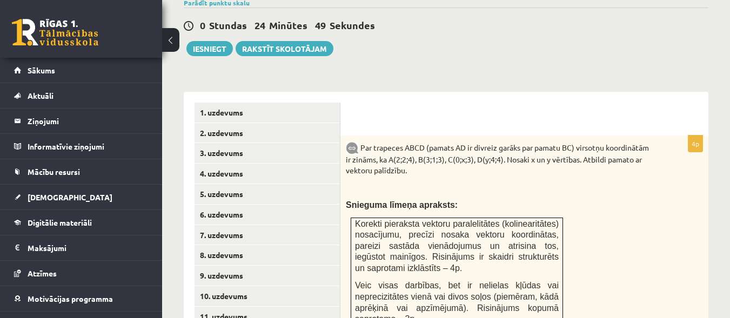
click at [216, 28] on div "0 Stundas 24 Minūtes 49 Sekundes Ieskaite saglabāta! Iesniegt Rakstīt skolotājam" at bounding box center [446, 32] width 525 height 49
click at [205, 41] on button "Iesniegt" at bounding box center [209, 48] width 46 height 15
